Goal: Navigation & Orientation: Understand site structure

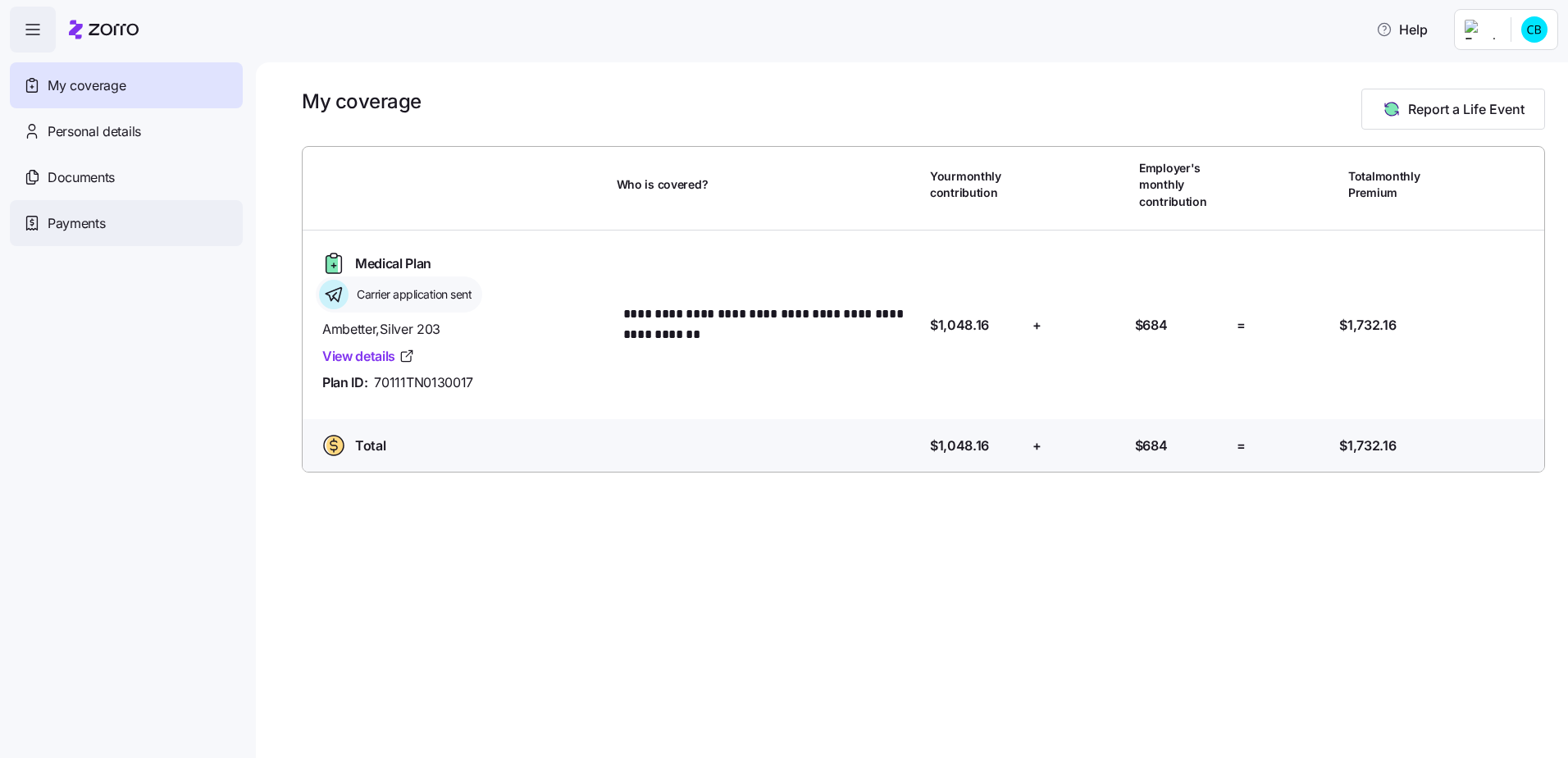
click at [91, 233] on span "Payments" at bounding box center [76, 223] width 58 height 21
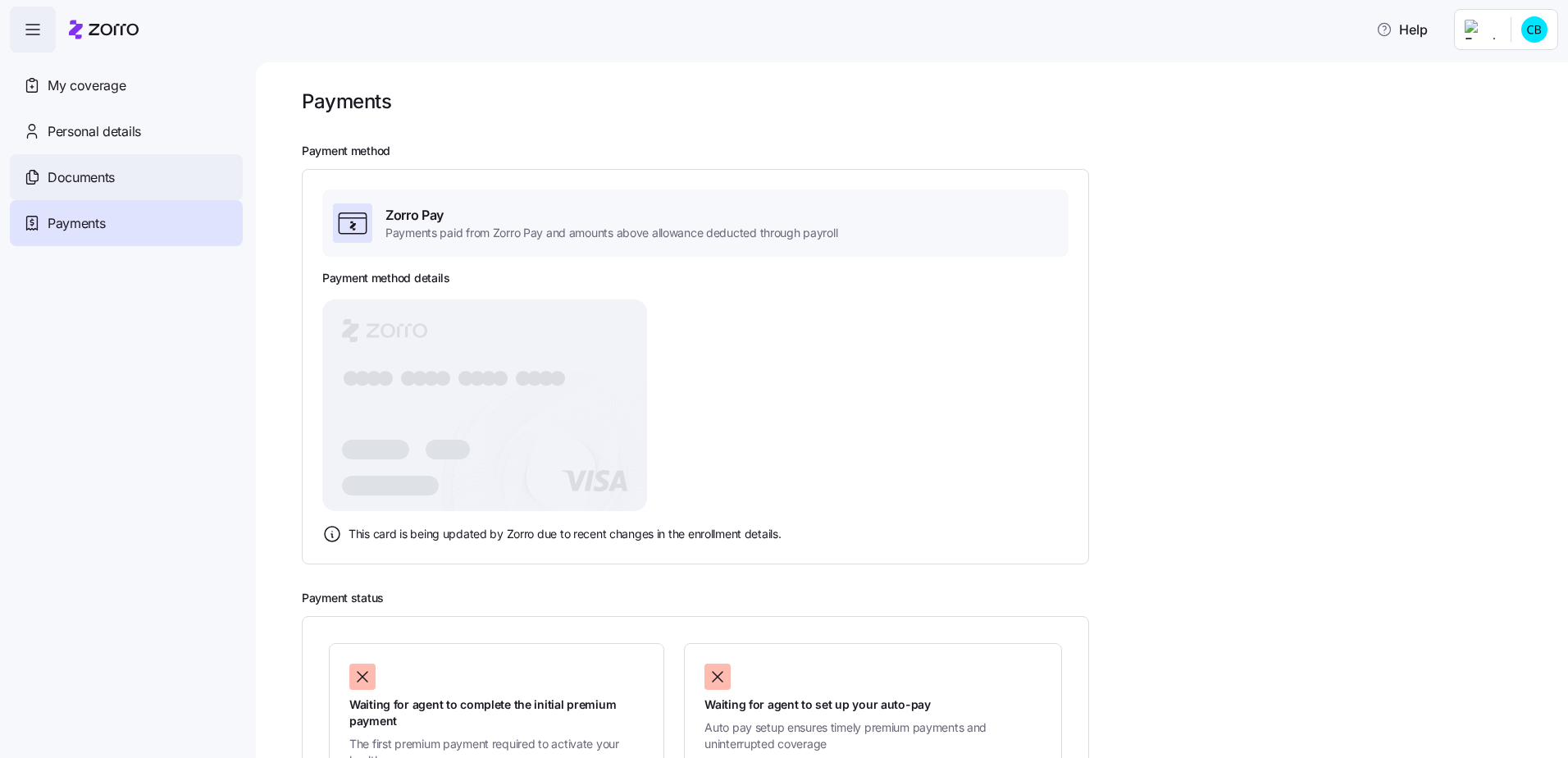
click at [95, 171] on span "Documents" at bounding box center [81, 177] width 68 height 21
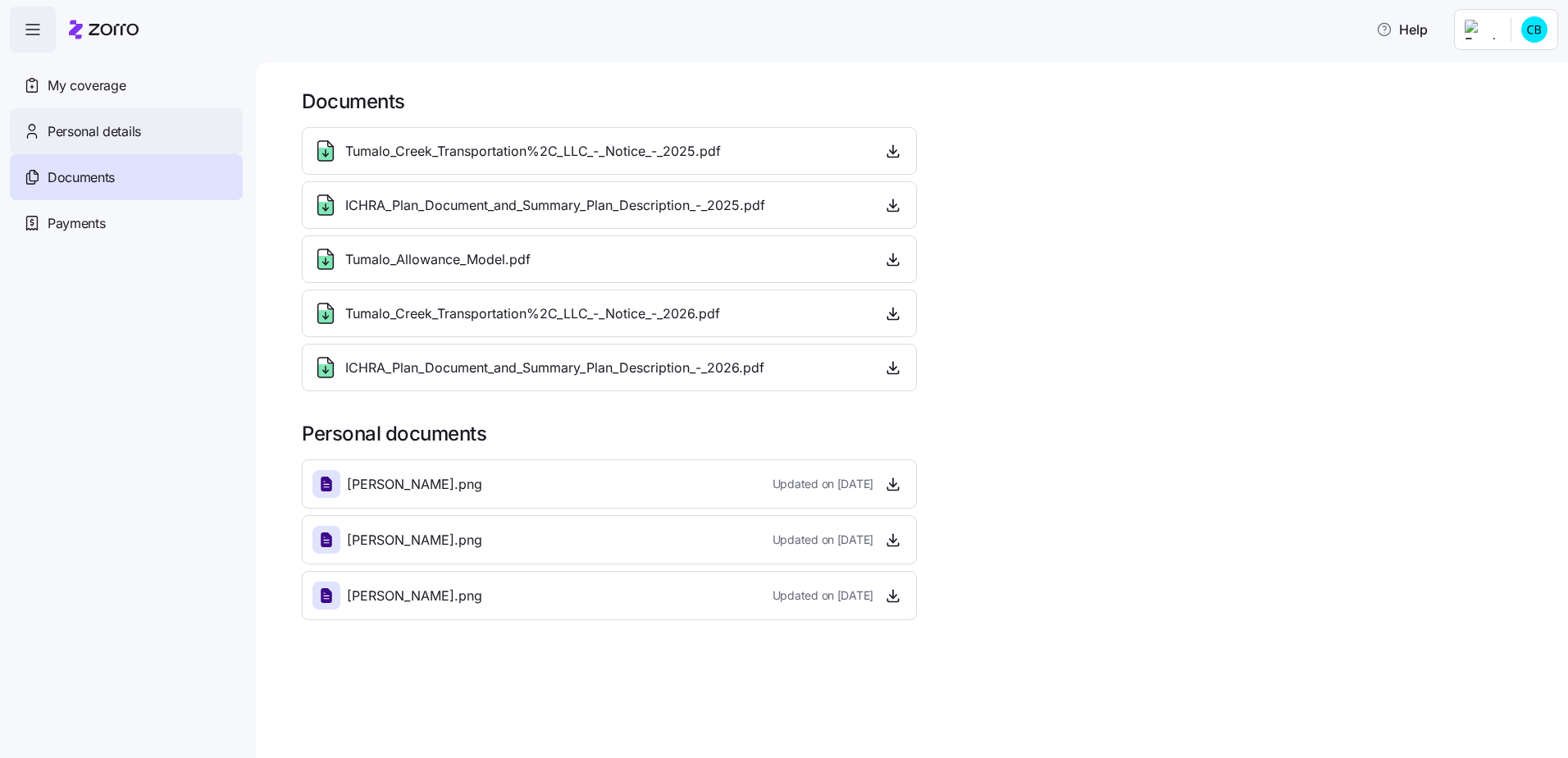
click at [138, 130] on span "Personal details" at bounding box center [94, 131] width 93 height 21
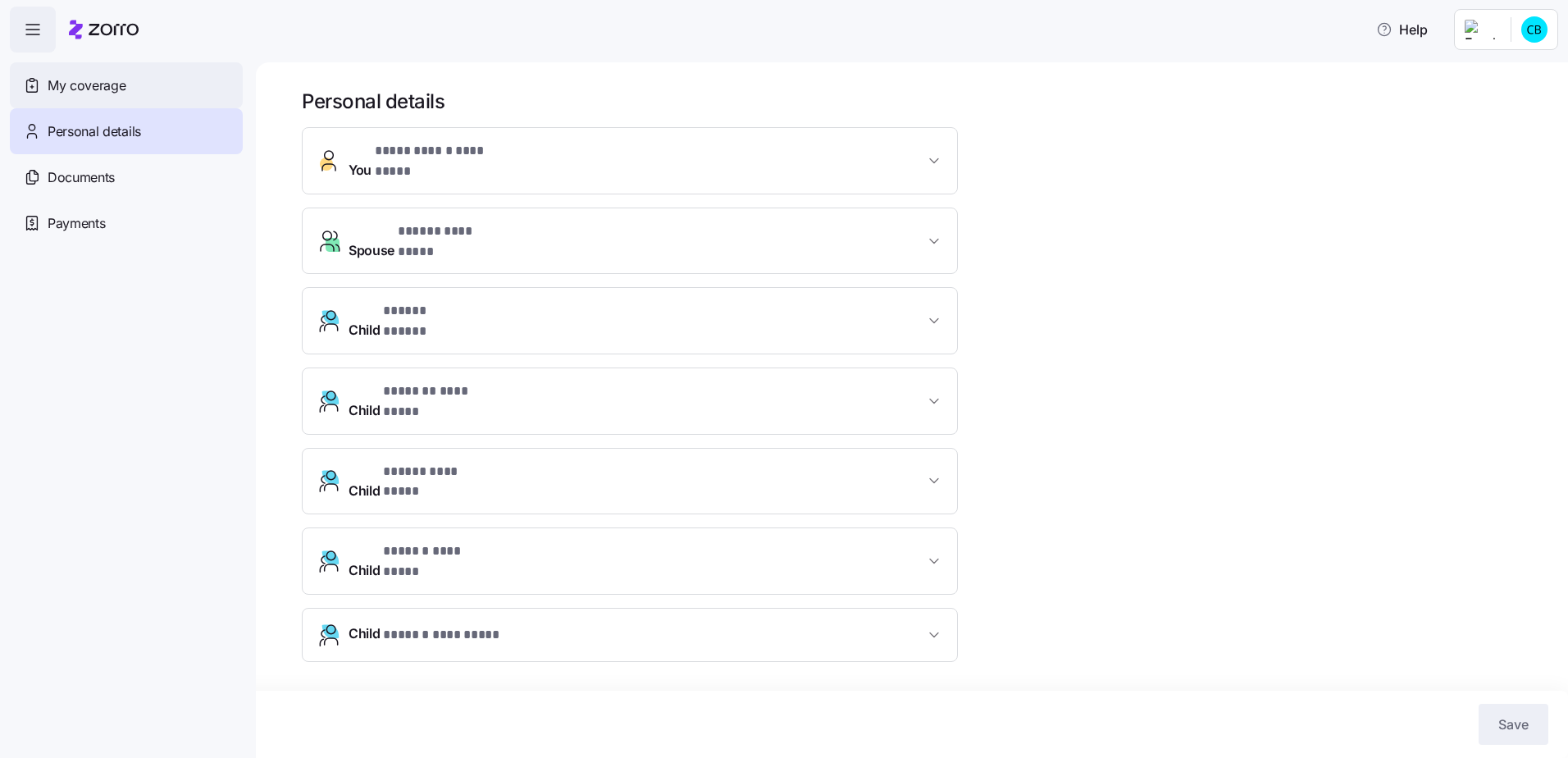
click at [146, 83] on div "My coverage" at bounding box center [126, 85] width 233 height 46
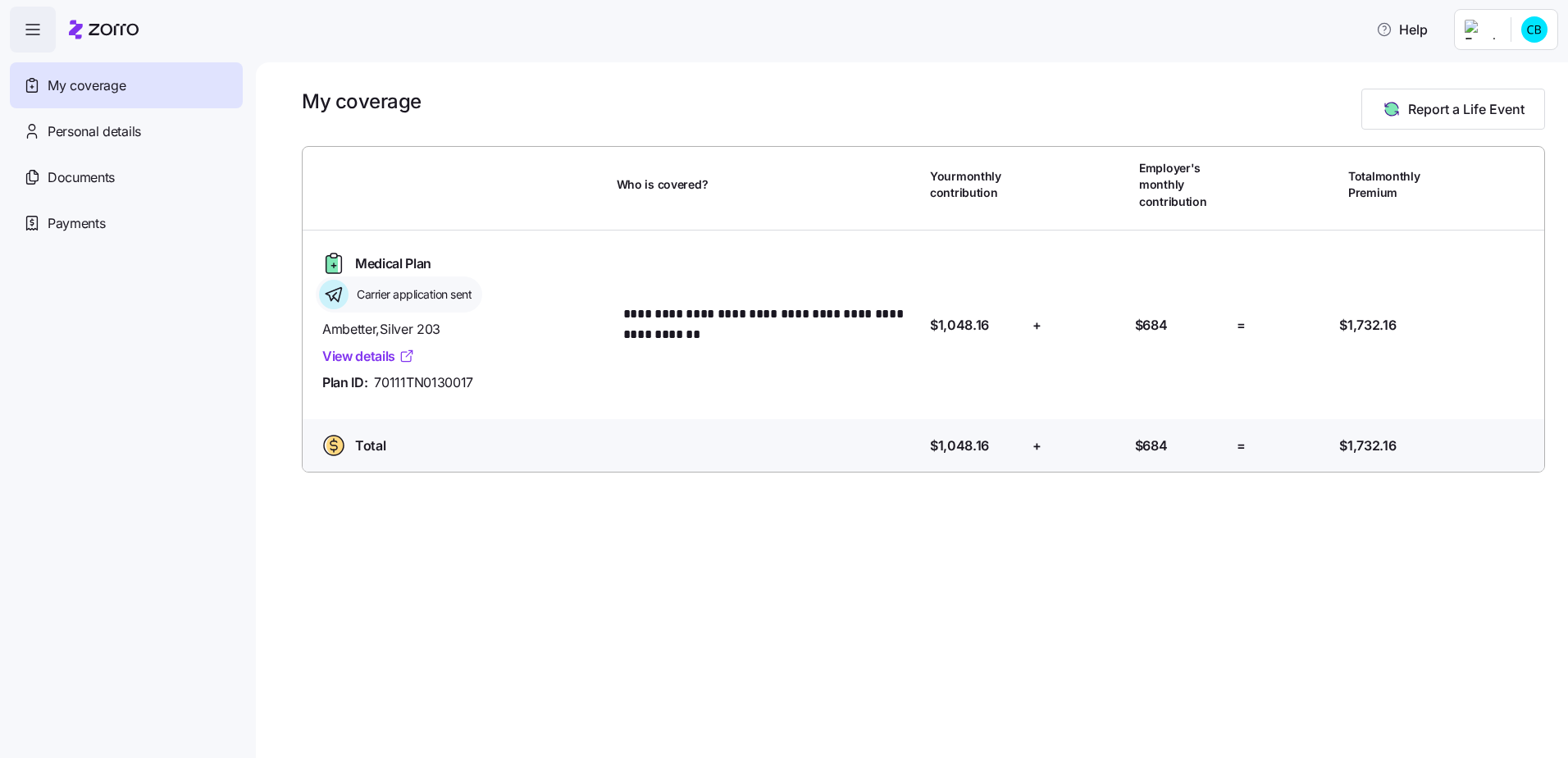
click at [367, 355] on link "View details" at bounding box center [368, 356] width 93 height 21
click at [77, 233] on span "Payments" at bounding box center [76, 223] width 58 height 21
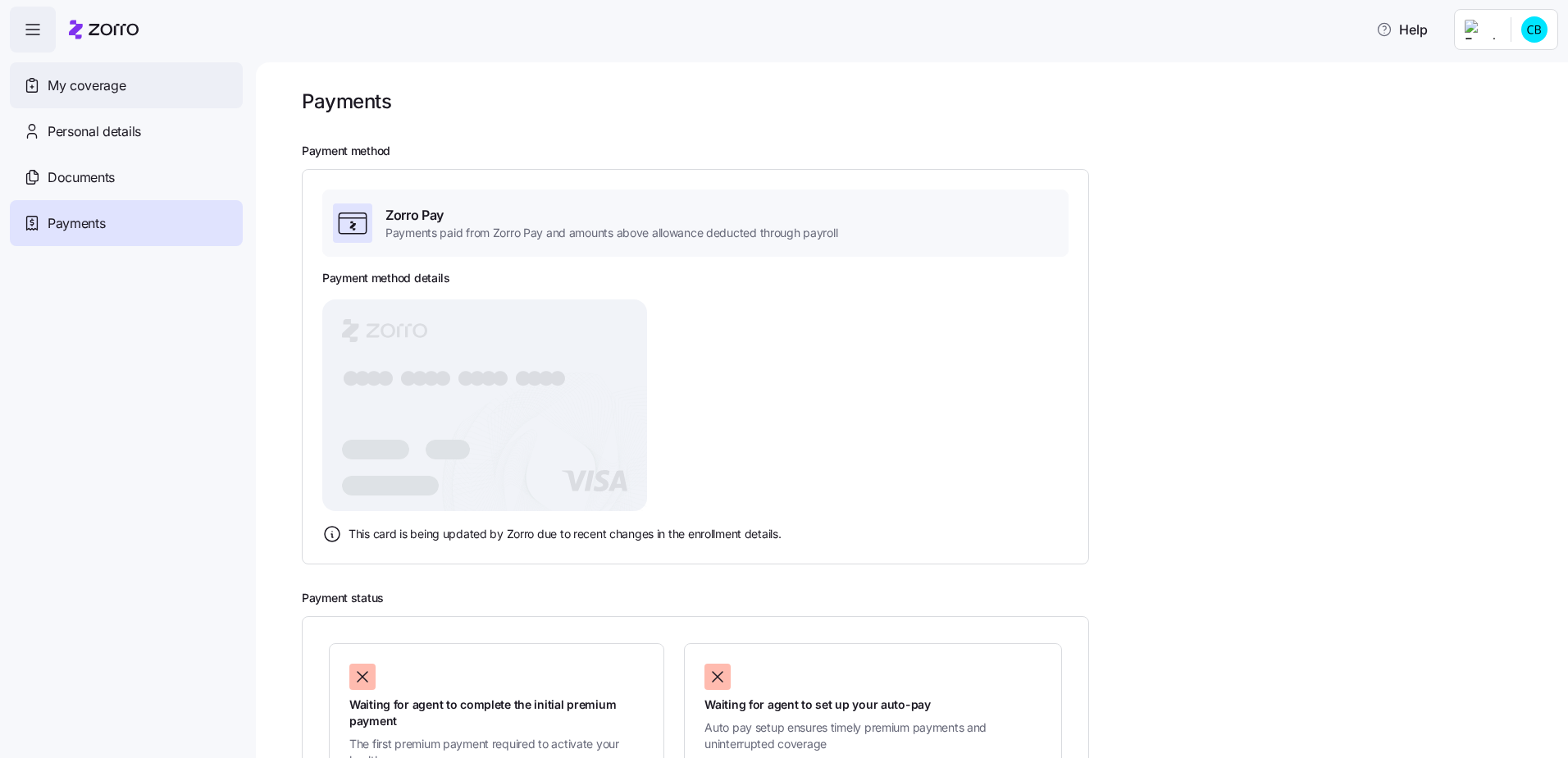
click at [152, 95] on div "My coverage" at bounding box center [126, 85] width 233 height 46
